Goal: Check status: Check status

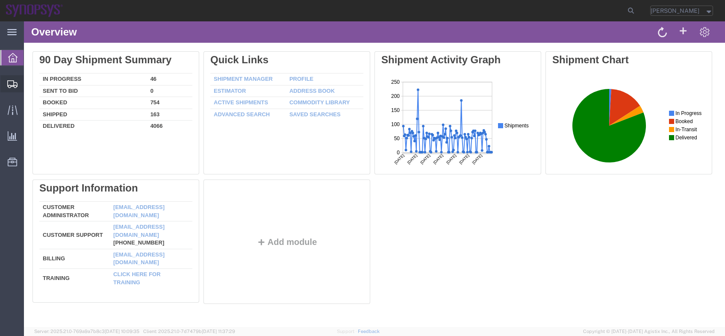
click at [0, 0] on span "Shipment Manager" at bounding box center [0, 0] width 0 height 0
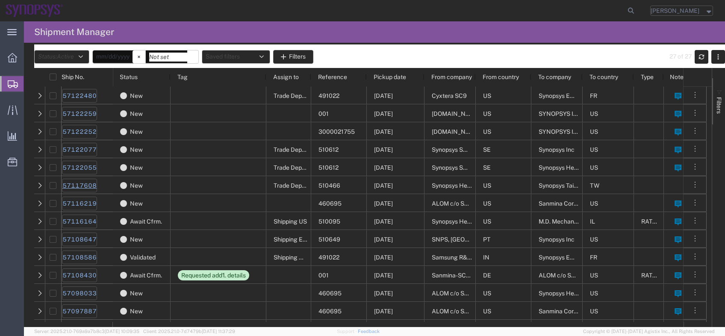
click at [90, 185] on link "57117608" at bounding box center [79, 186] width 35 height 14
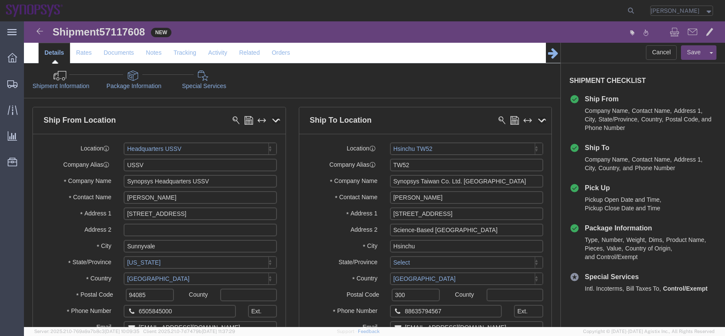
select select "63204"
select select "63166"
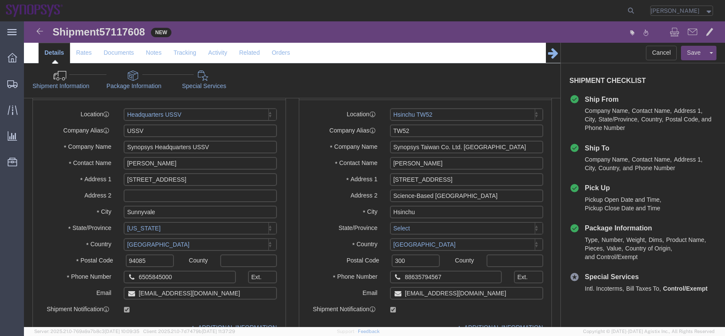
click link "Package Information"
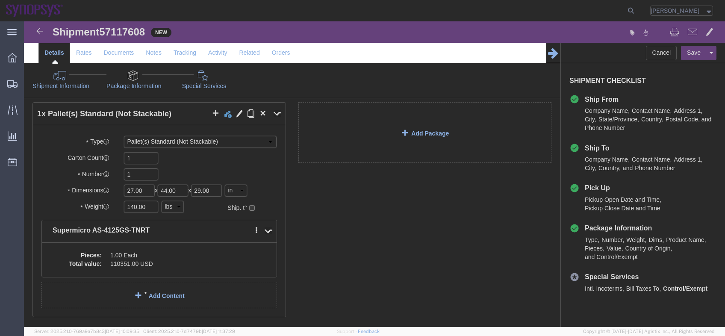
scroll to position [33, 0]
click dd "1.00 Each"
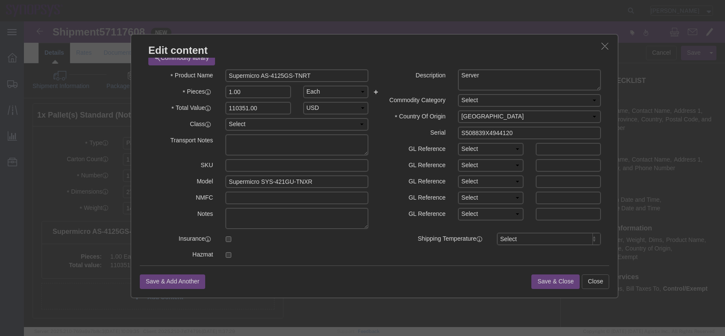
scroll to position [0, 0]
